Goal: Task Accomplishment & Management: Manage account settings

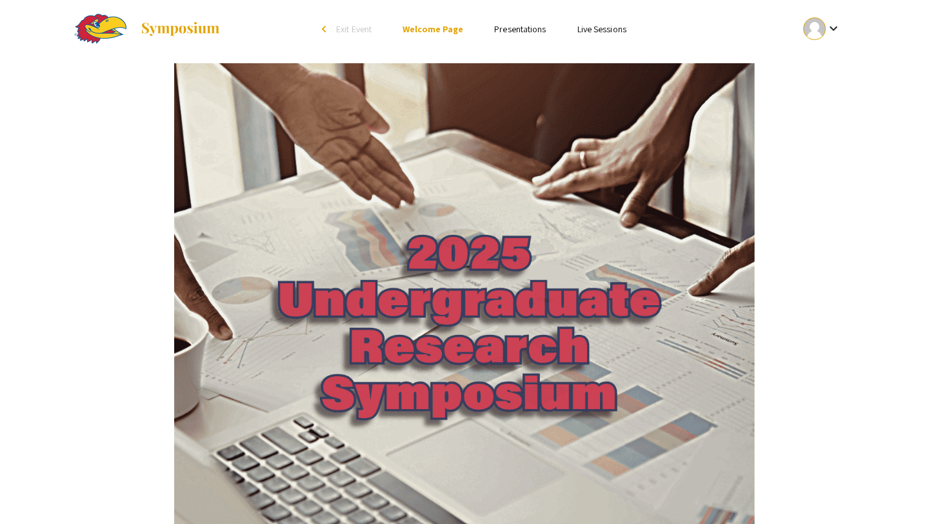
click at [817, 29] on div at bounding box center [814, 28] width 23 height 23
click at [817, 63] on button "My Account" at bounding box center [829, 63] width 79 height 31
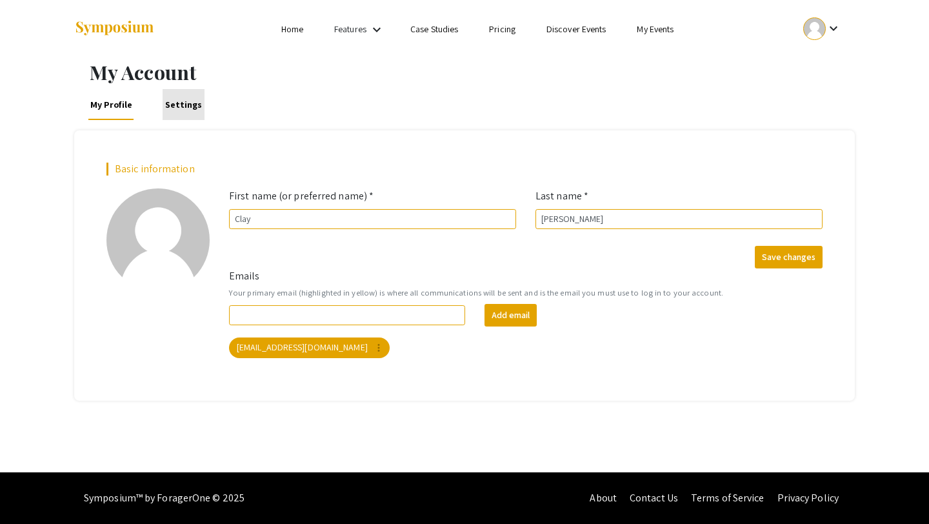
click at [183, 110] on link "Settings" at bounding box center [184, 104] width 42 height 31
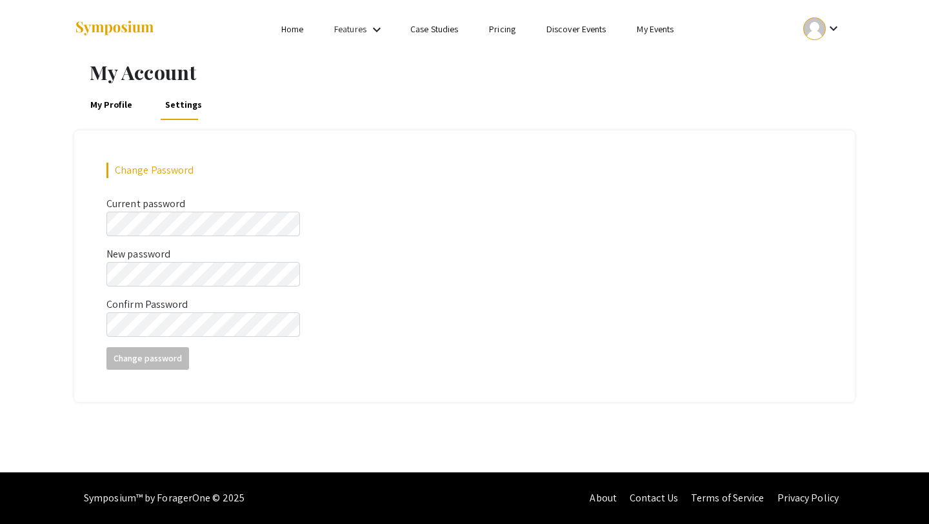
click at [292, 35] on link "Home" at bounding box center [292, 29] width 22 height 12
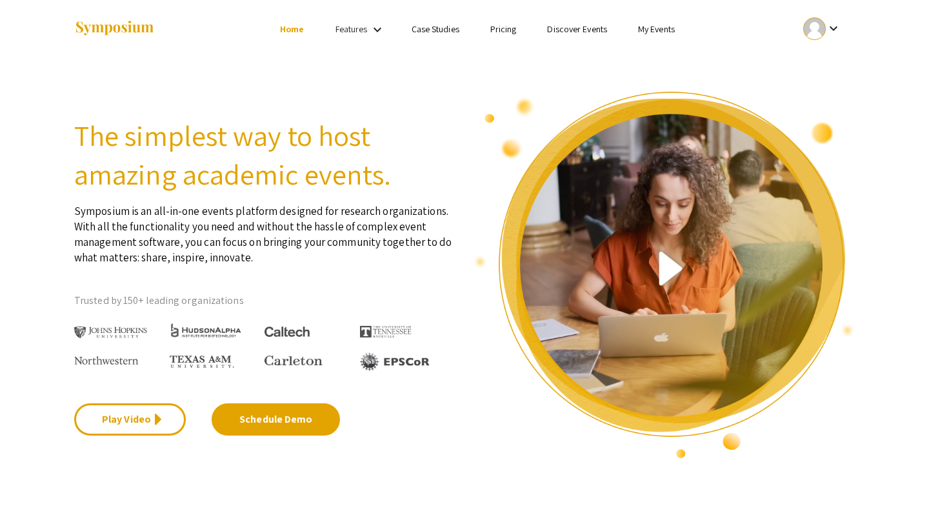
click at [359, 31] on link "Features" at bounding box center [351, 29] width 32 height 12
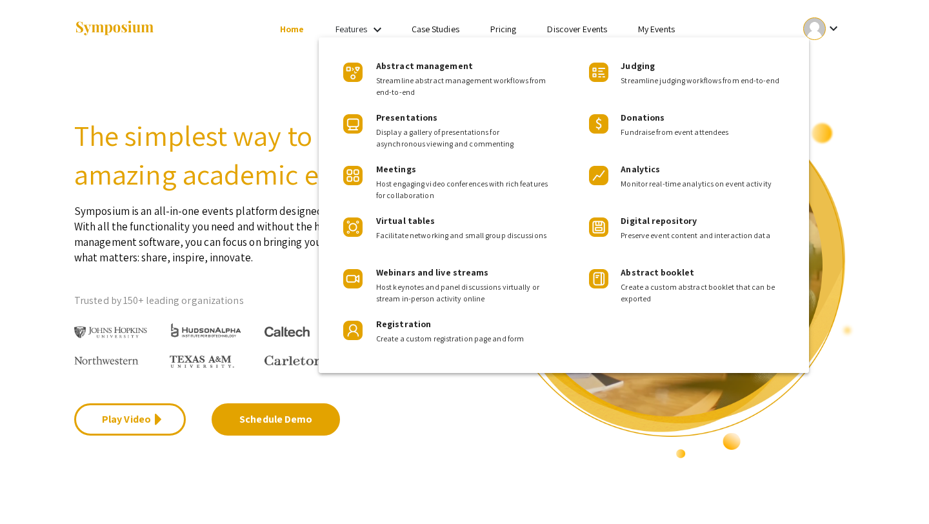
click at [359, 31] on div at bounding box center [464, 262] width 929 height 524
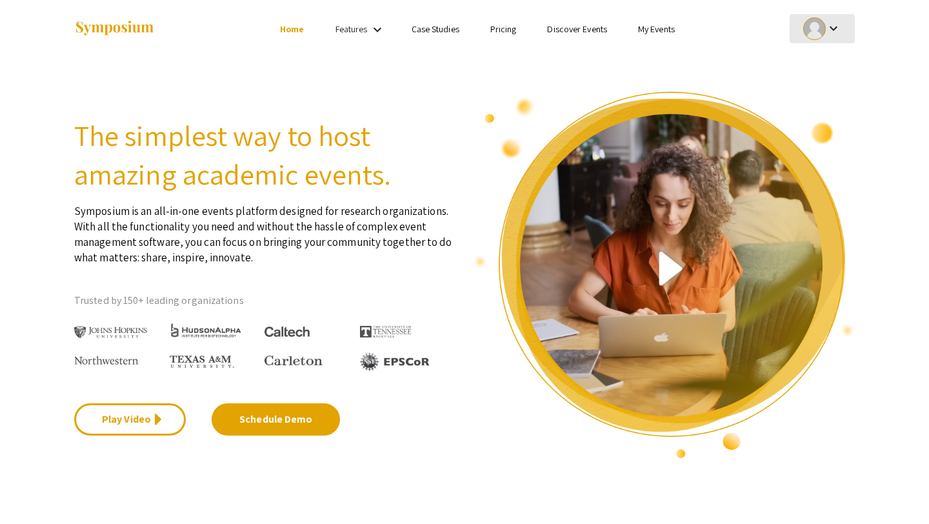
click at [827, 24] on mat-icon "keyboard_arrow_down" at bounding box center [833, 28] width 15 height 15
click at [811, 97] on button "My Submissions" at bounding box center [829, 94] width 79 height 31
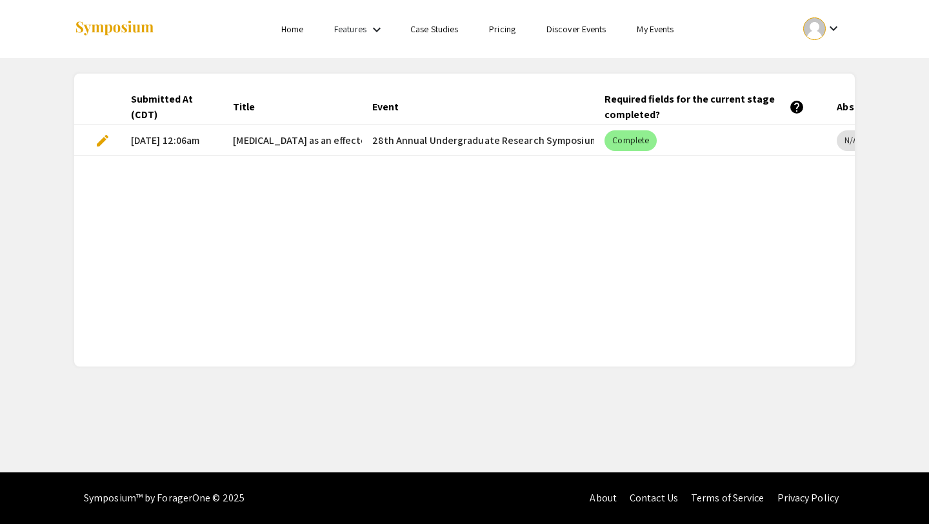
click at [98, 138] on span "edit" at bounding box center [102, 140] width 15 height 15
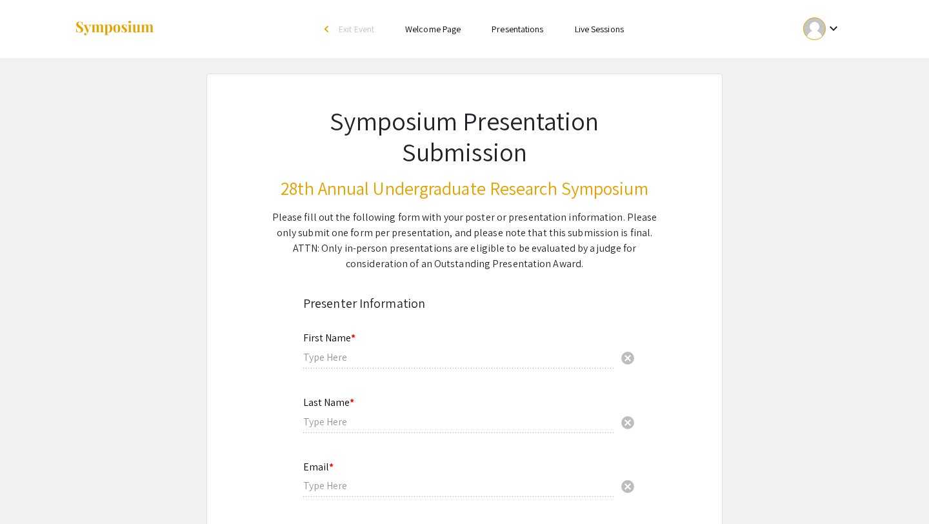
type input "Clay"
type input "[PERSON_NAME]"
type input "[EMAIL_ADDRESS][DOMAIN_NAME]"
radio input "true"
type input "Biochemistry"
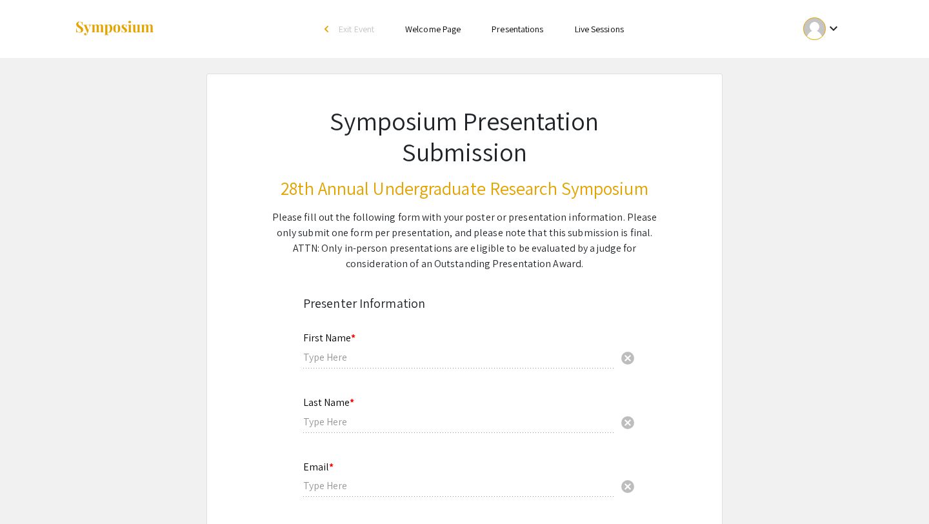
type input "[PERSON_NAME]"
radio input "true"
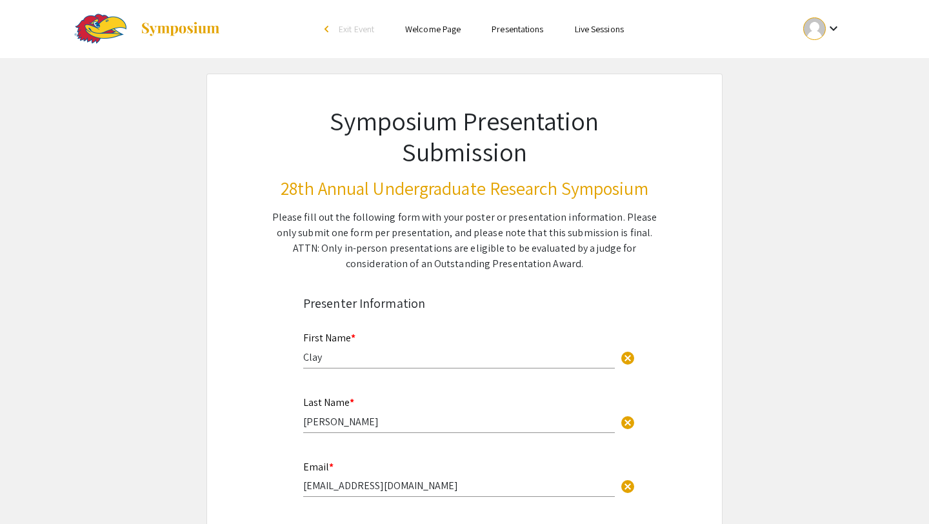
select select "custom"
type input "0"
select select "custom"
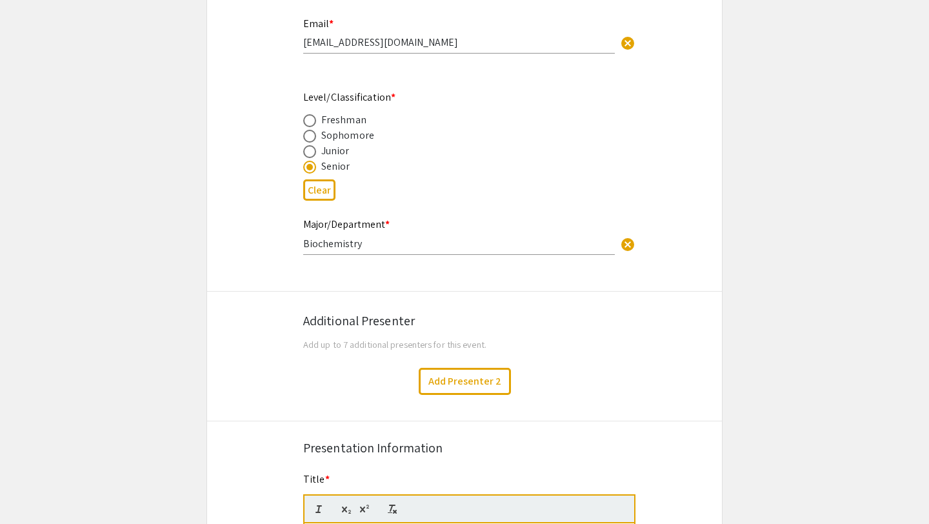
type input "1"
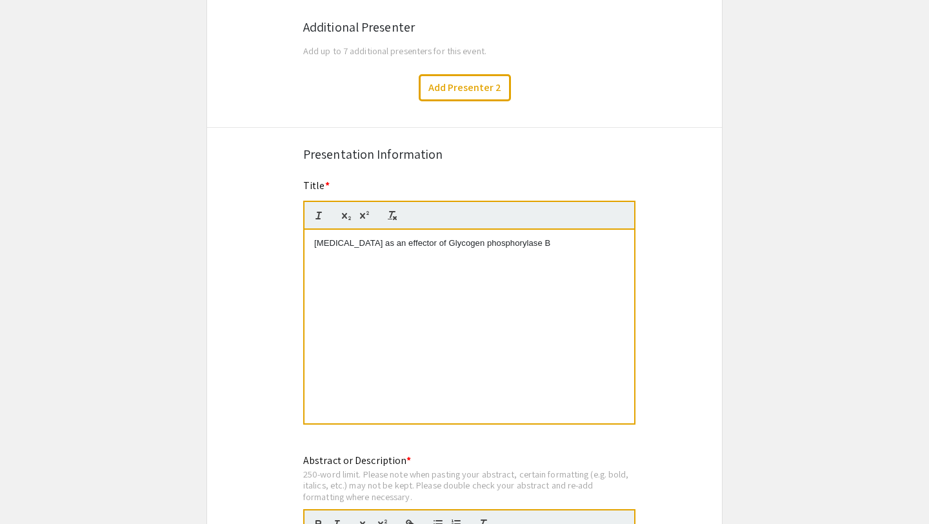
select select "auto"
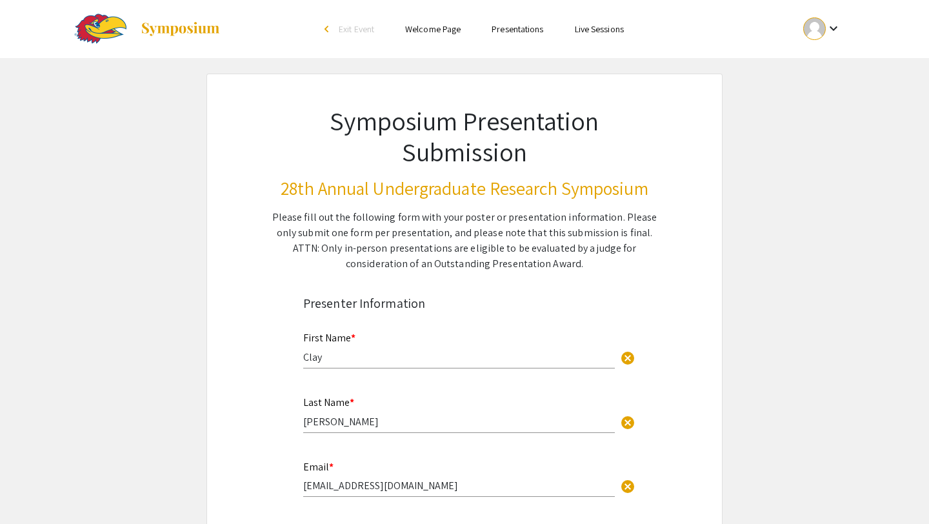
click at [513, 33] on link "Presentations" at bounding box center [518, 29] width 52 height 12
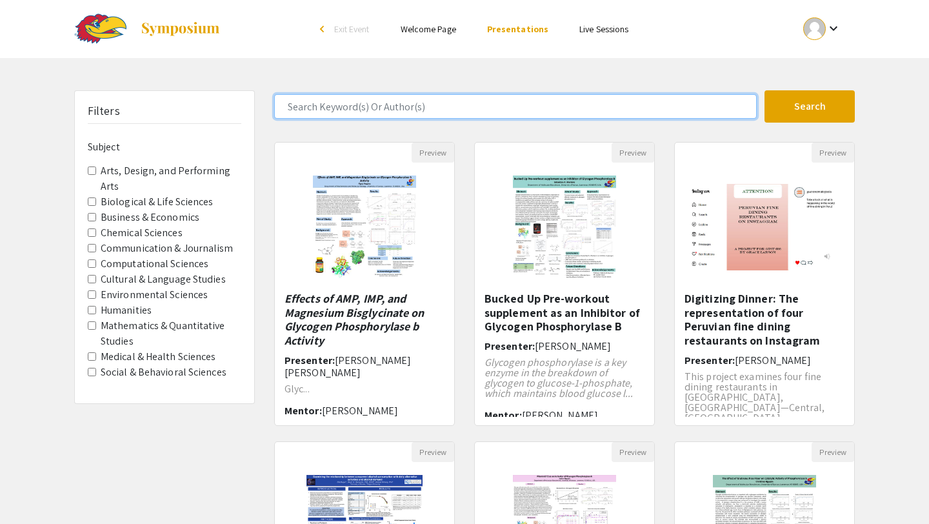
click at [390, 102] on input "Search Keyword(s) Or Author(s)" at bounding box center [515, 106] width 482 height 25
type input "[MEDICAL_DATA] as a"
click at [764, 90] on button "Search" at bounding box center [809, 106] width 90 height 32
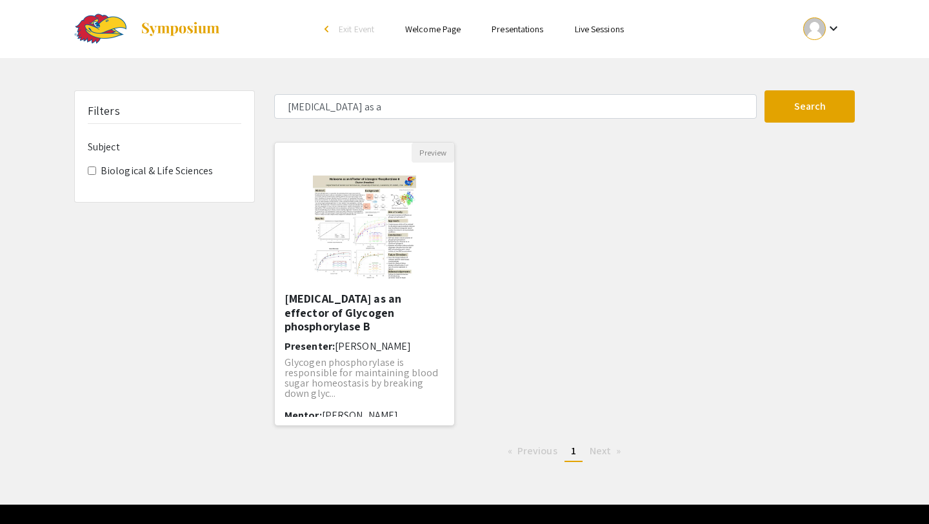
click at [315, 315] on h5 "[MEDICAL_DATA] as an effector of Glycogen phosphorylase B" at bounding box center [364, 313] width 160 height 42
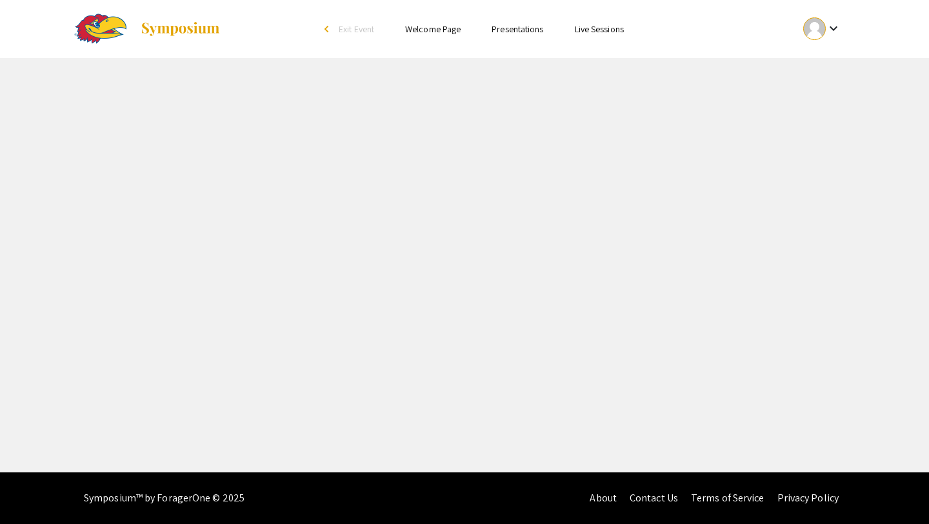
select select "custom"
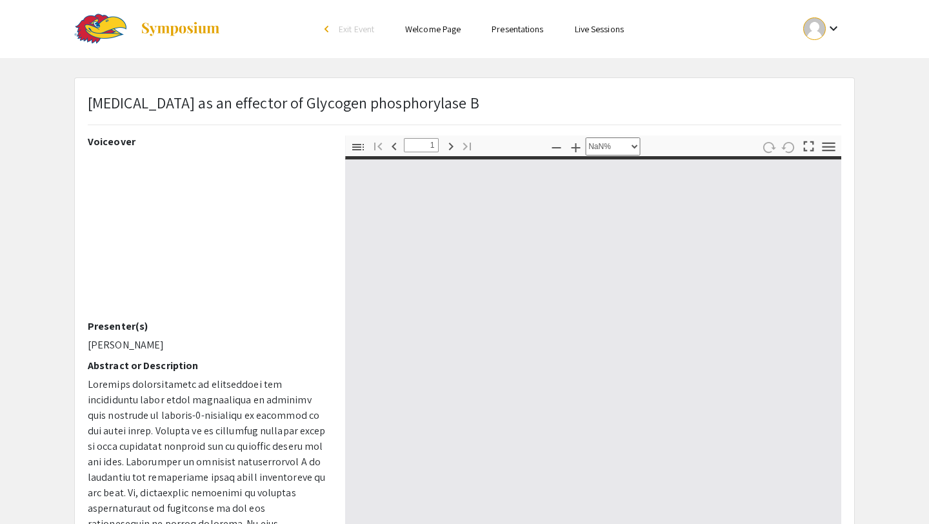
type input "0"
select select "auto"
type input "1"
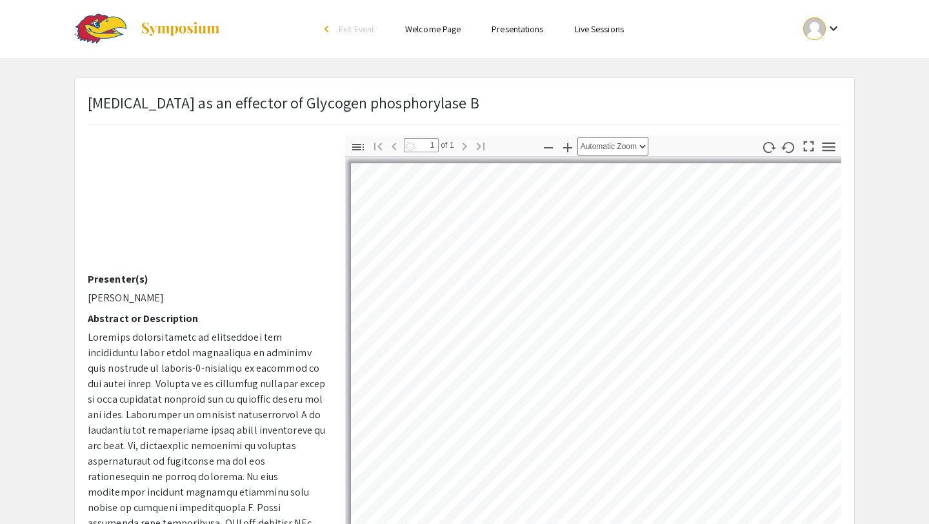
scroll to position [50, 0]
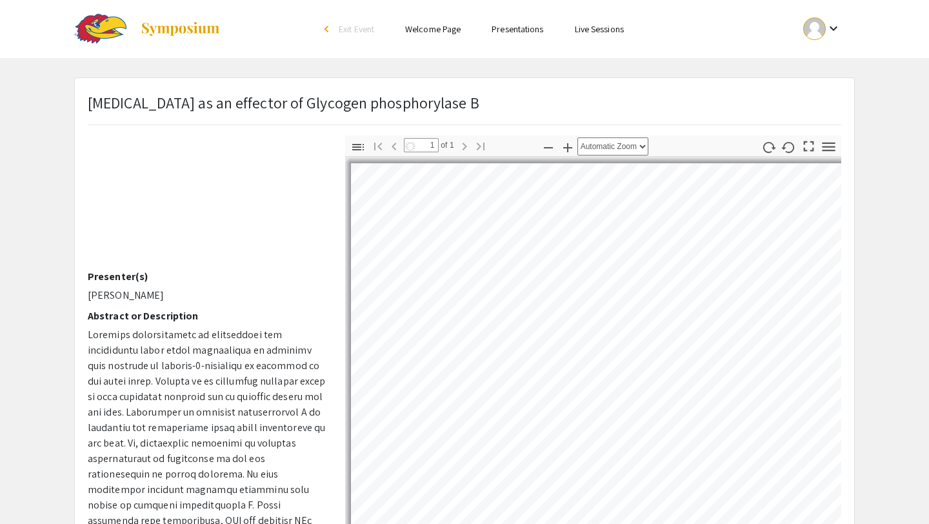
select select "auto"
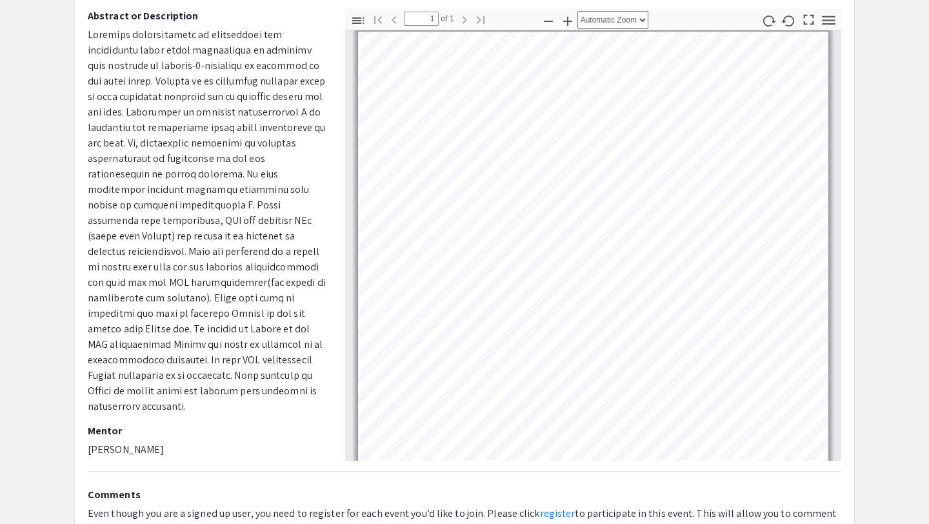
scroll to position [0, 0]
